Goal: Check status: Check status

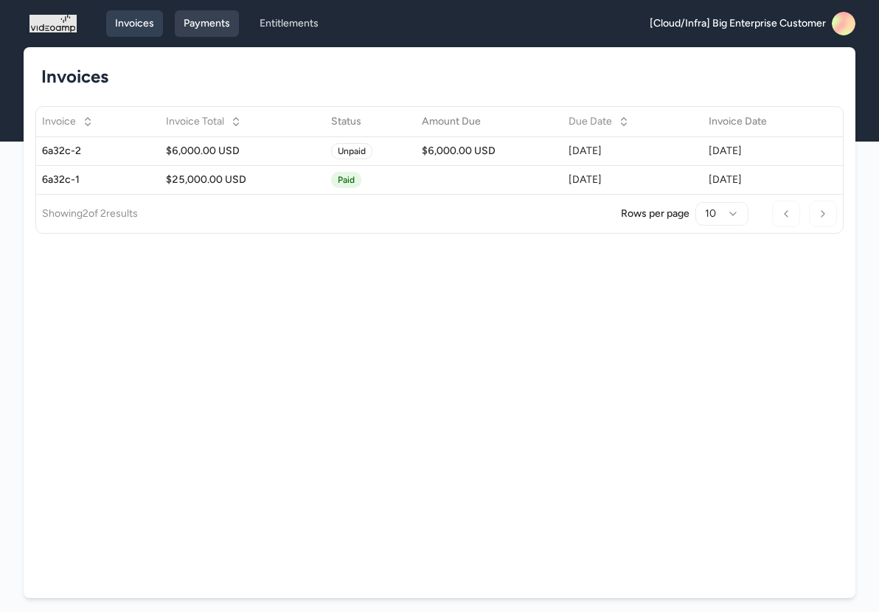
click at [203, 23] on link "Payments" at bounding box center [207, 23] width 64 height 27
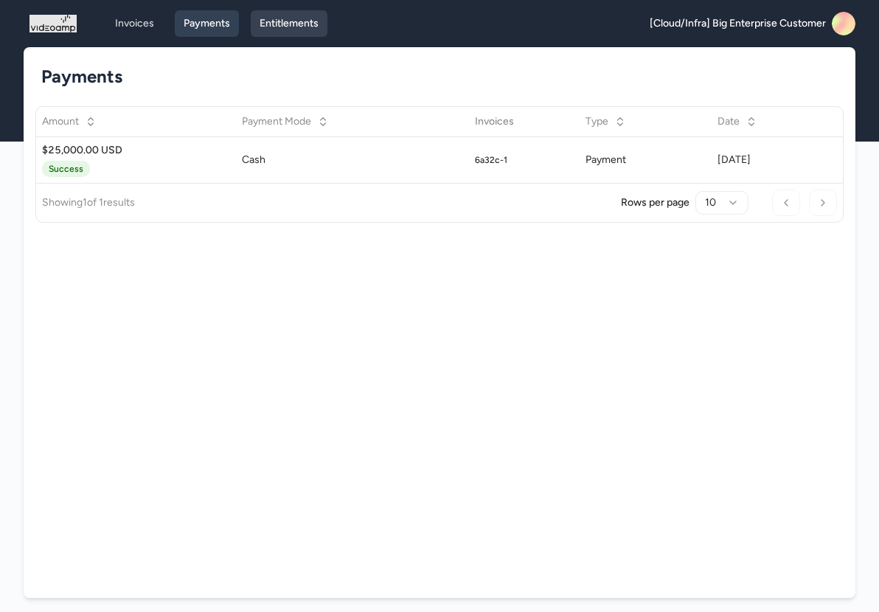
click at [277, 33] on link "Entitlements" at bounding box center [289, 23] width 77 height 27
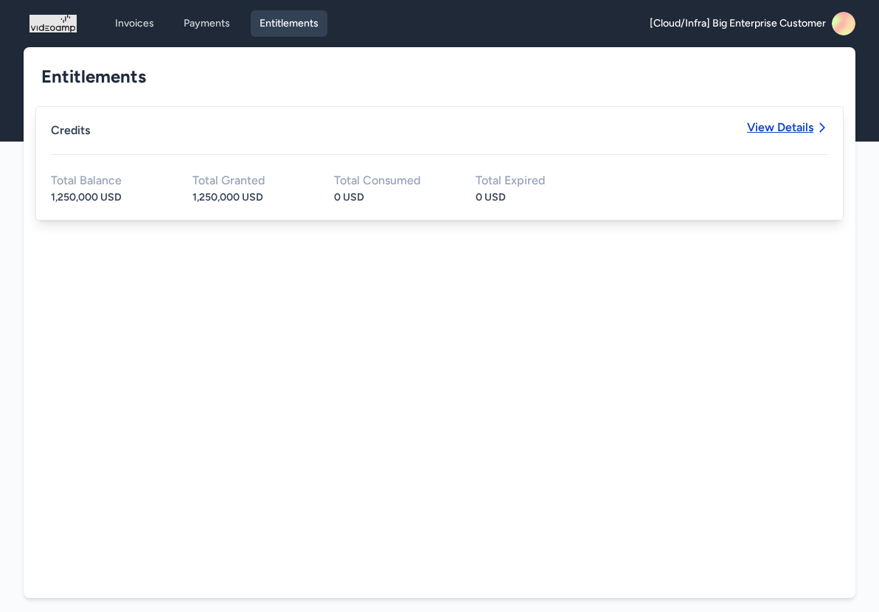
click at [768, 129] on span "View Details" at bounding box center [780, 128] width 66 height 12
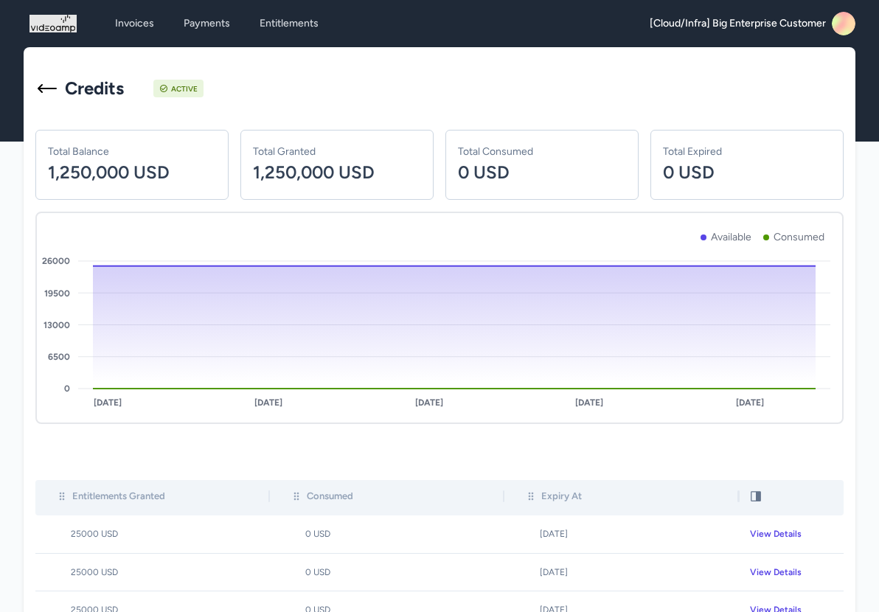
click at [771, 20] on span "[Cloud/Infra] Big Enterprise Customer" at bounding box center [738, 23] width 176 height 15
